Goal: Navigation & Orientation: Find specific page/section

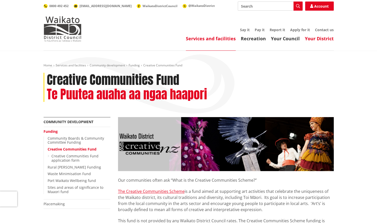
click at [316, 40] on link "Your District" at bounding box center [319, 38] width 29 height 6
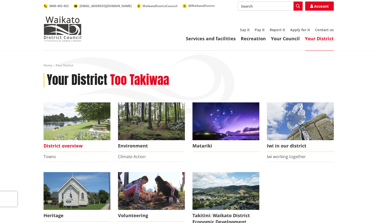
click at [69, 146] on span "District overview" at bounding box center [77, 146] width 67 height 12
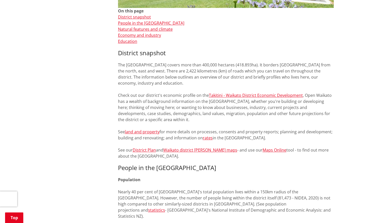
scroll to position [177, 0]
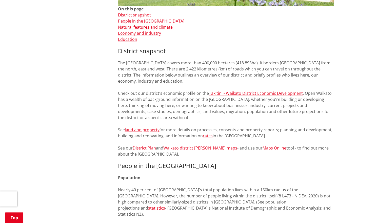
click at [195, 148] on link "Waikato district ward maps" at bounding box center [200, 148] width 74 height 6
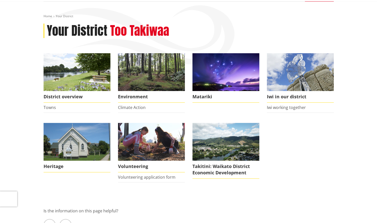
scroll to position [51, 0]
